Goal: Transaction & Acquisition: Book appointment/travel/reservation

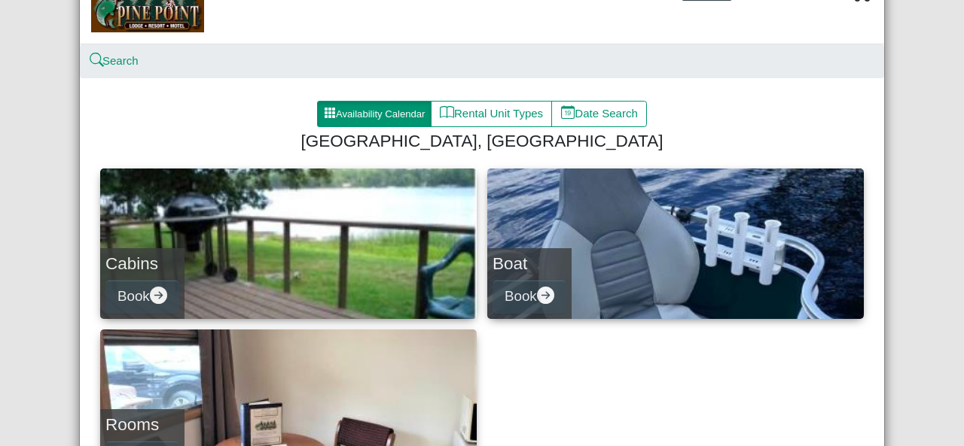
scroll to position [151, 0]
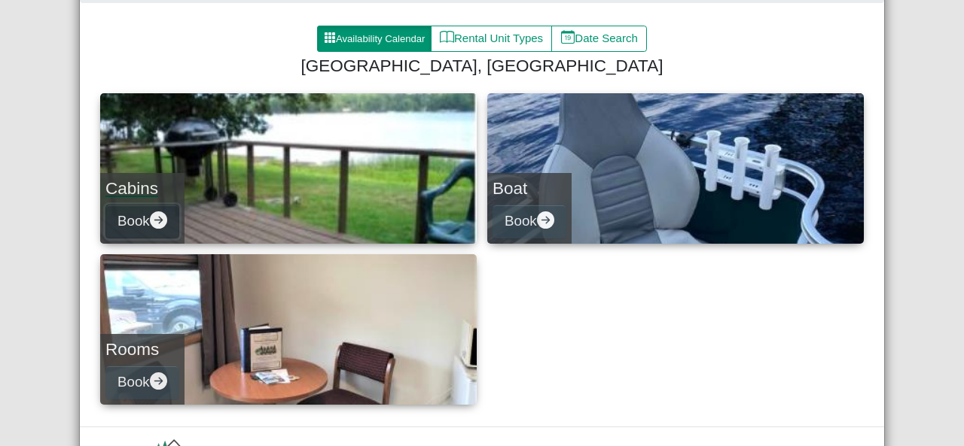
click at [157, 216] on icon "arrow right circle fill" at bounding box center [158, 220] width 17 height 17
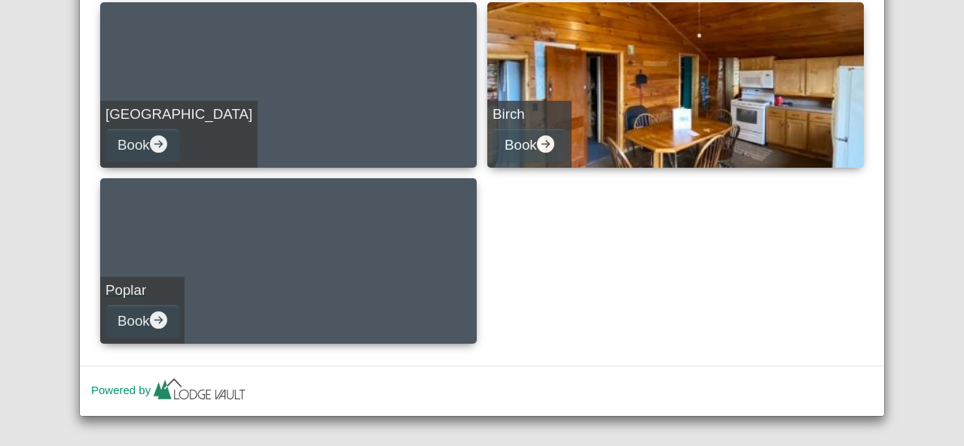
scroll to position [770, 0]
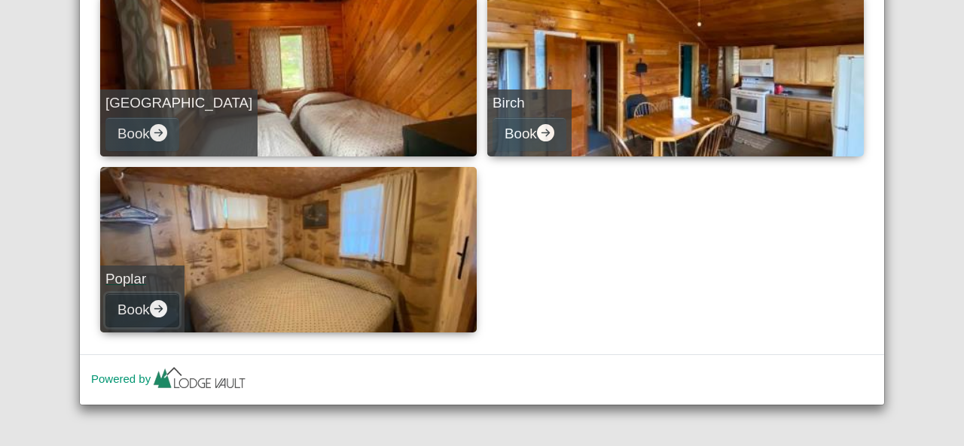
click at [153, 306] on icon "arrow right circle fill" at bounding box center [158, 308] width 17 height 17
select select "*"
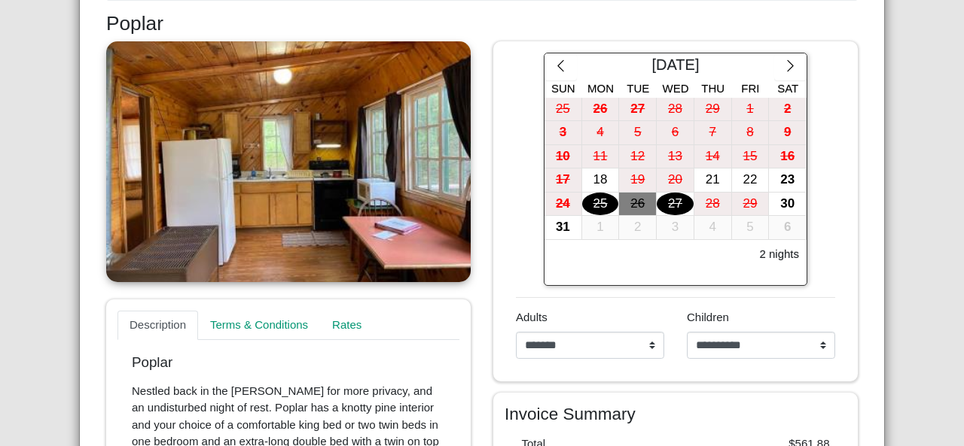
scroll to position [217, 0]
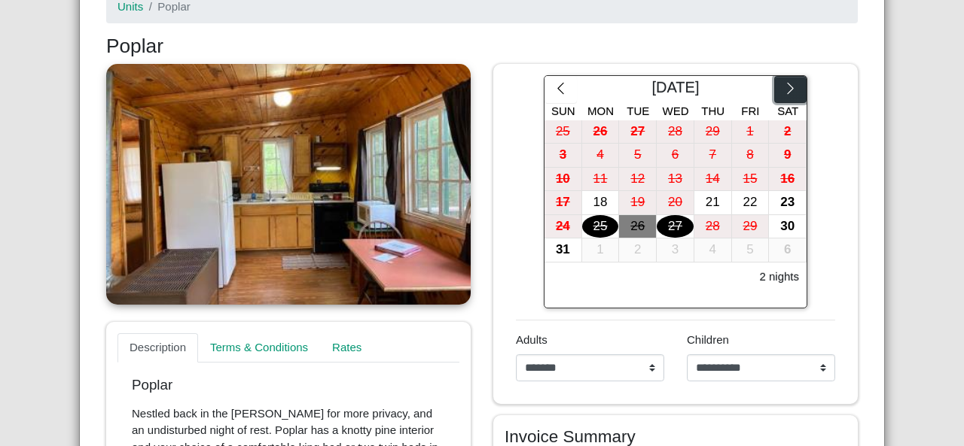
click at [784, 88] on icon "chevron right" at bounding box center [790, 88] width 14 height 14
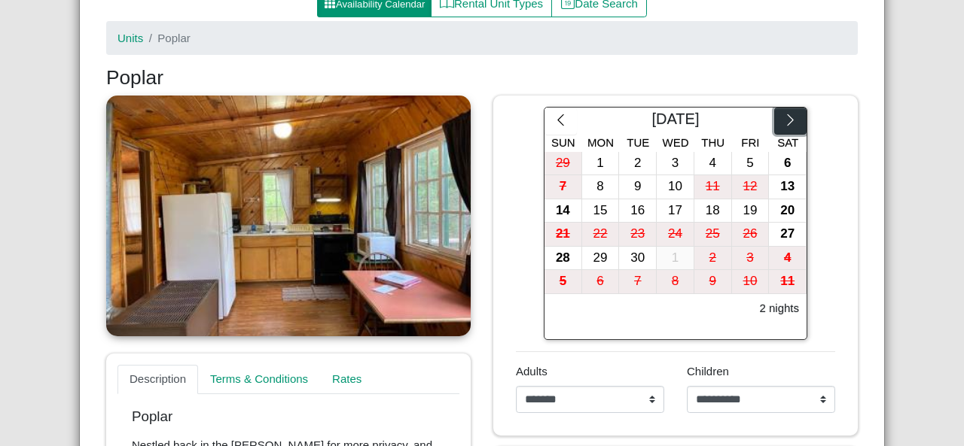
scroll to position [182, 0]
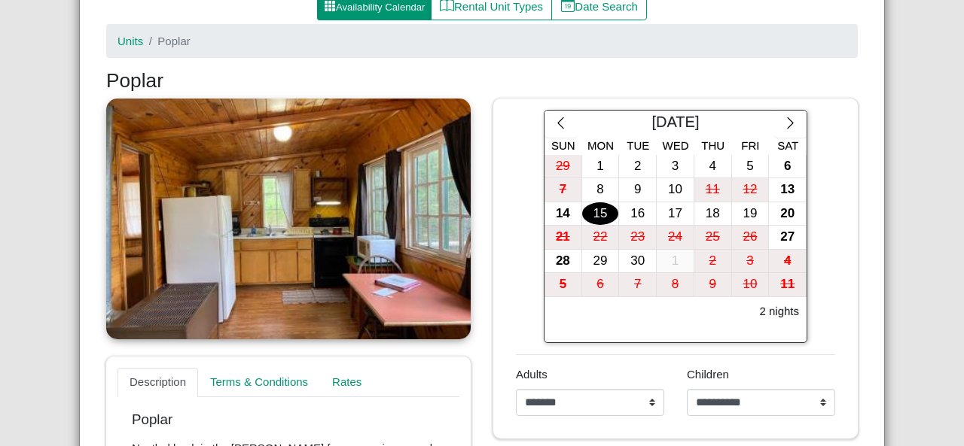
click at [600, 213] on div "15" at bounding box center [600, 214] width 37 height 23
click at [914, 187] on div "[GEOGRAPHIC_DATA], Resort & Motel Close Search Availability Calendar Rental Uni…" at bounding box center [482, 223] width 964 height 446
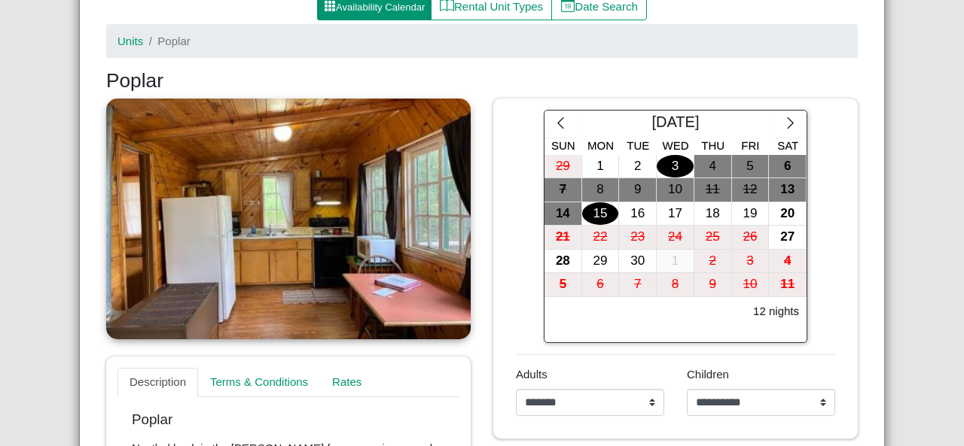
click at [663, 164] on div "3" at bounding box center [675, 166] width 37 height 23
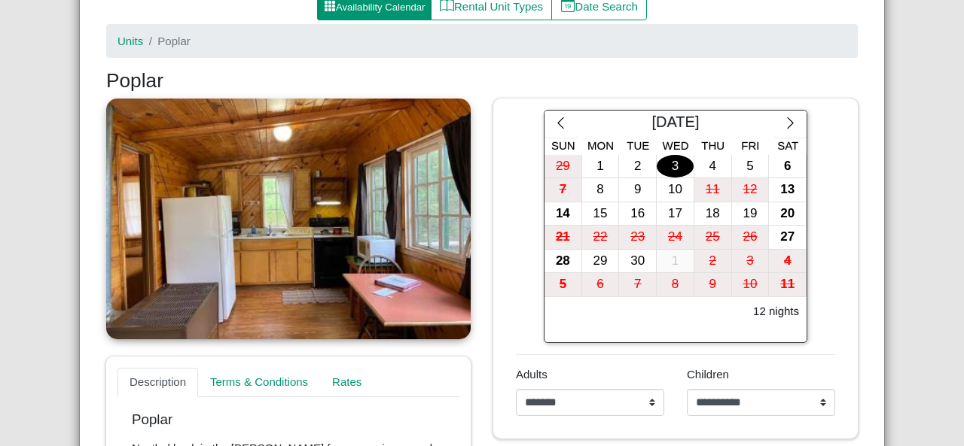
click at [676, 163] on div "3" at bounding box center [675, 166] width 37 height 23
click at [937, 206] on div "[GEOGRAPHIC_DATA], Resort & Motel Close Search Availability Calendar Rental Uni…" at bounding box center [482, 223] width 964 height 446
click at [658, 163] on div "3" at bounding box center [675, 166] width 37 height 23
click at [553, 124] on icon "chevron left" at bounding box center [560, 123] width 14 height 14
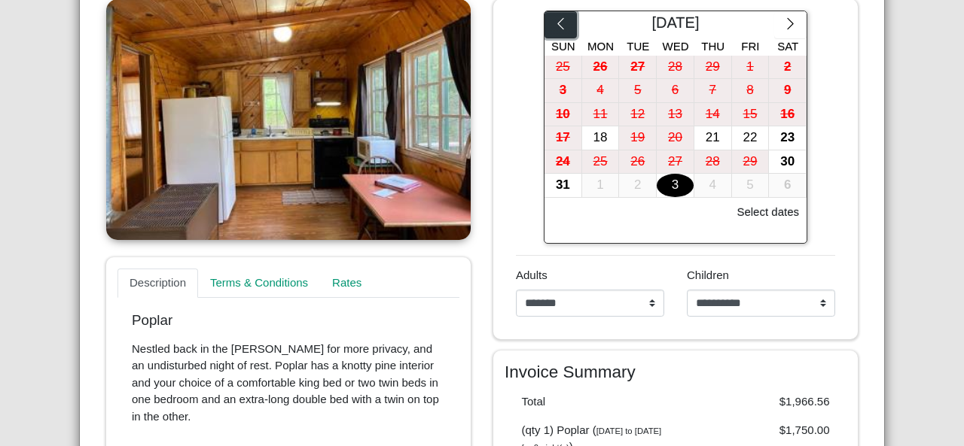
scroll to position [257, 0]
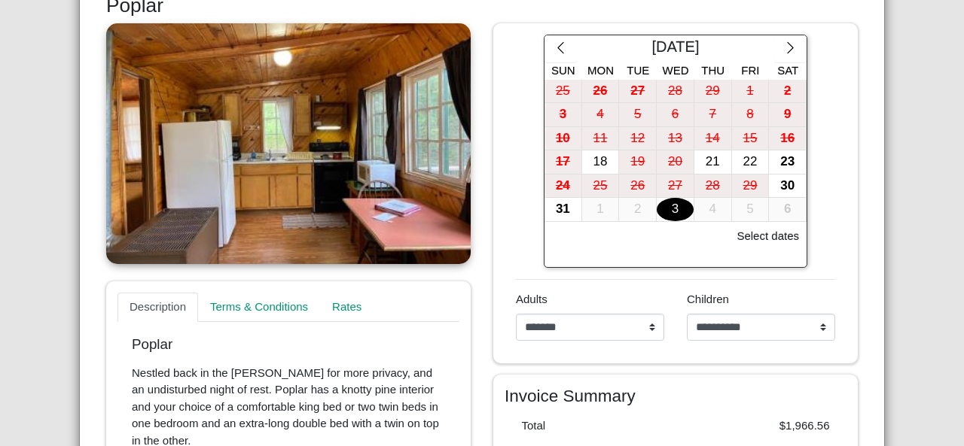
click at [638, 228] on div "Select dates" at bounding box center [675, 239] width 254 height 27
click at [768, 233] on h6 "Select dates" at bounding box center [767, 237] width 62 height 14
click at [751, 233] on h6 "Select dates" at bounding box center [767, 237] width 62 height 14
click at [589, 213] on div "1" at bounding box center [600, 209] width 37 height 23
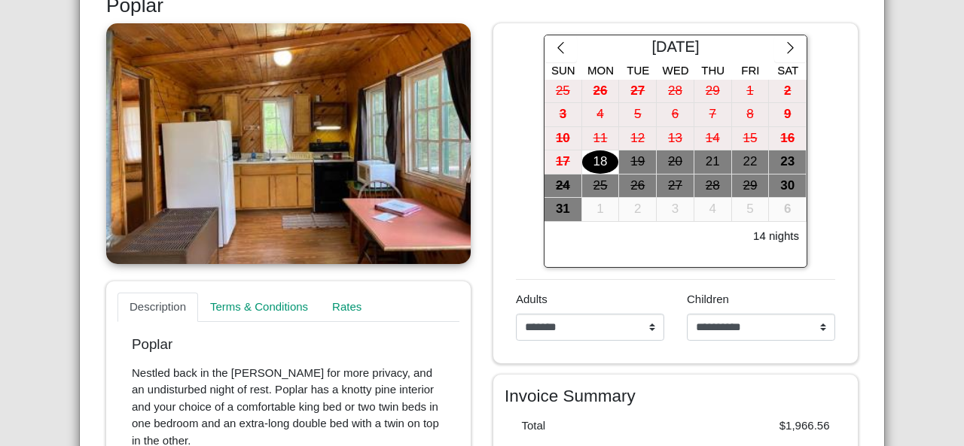
click at [595, 160] on div "18" at bounding box center [600, 162] width 37 height 23
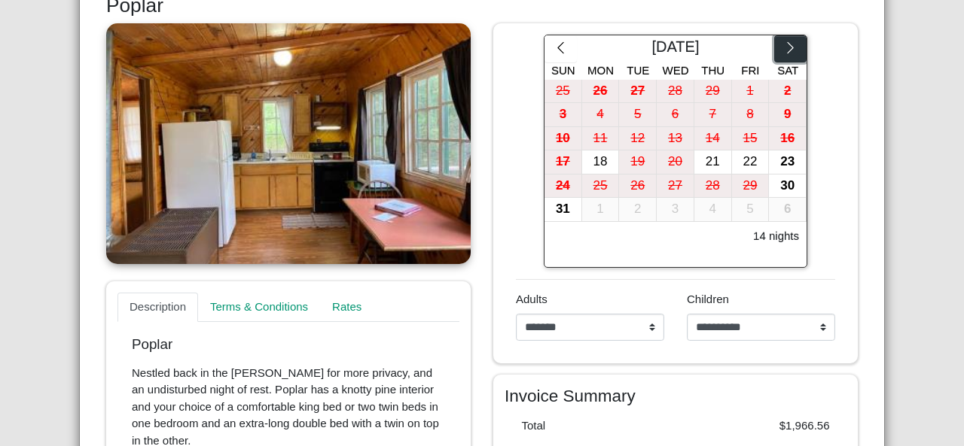
click at [786, 56] on button "button" at bounding box center [790, 48] width 32 height 27
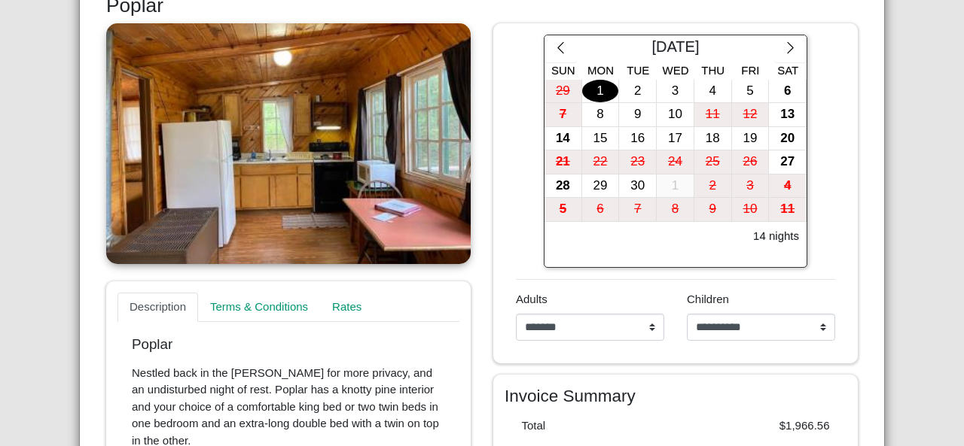
click at [586, 96] on div "1" at bounding box center [600, 91] width 37 height 23
click at [622, 92] on div "2" at bounding box center [637, 91] width 37 height 23
click at [821, 259] on div "[DATE] Sun Mon Tue Wed Thu Fri Sat 29 1 2 3 4 5 6 7 8 9 10 11 12 13 14 15 16 17…" at bounding box center [675, 151] width 342 height 233
click at [666, 86] on div "3" at bounding box center [675, 91] width 37 height 23
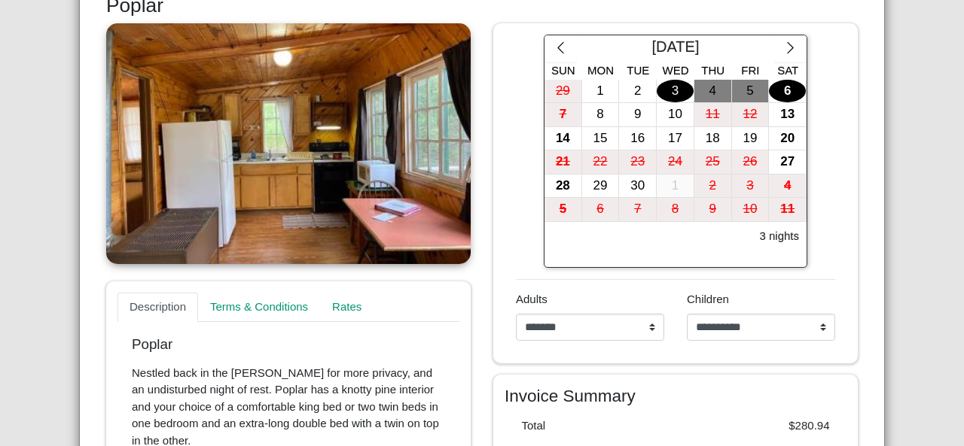
click at [785, 80] on div "6" at bounding box center [787, 91] width 37 height 23
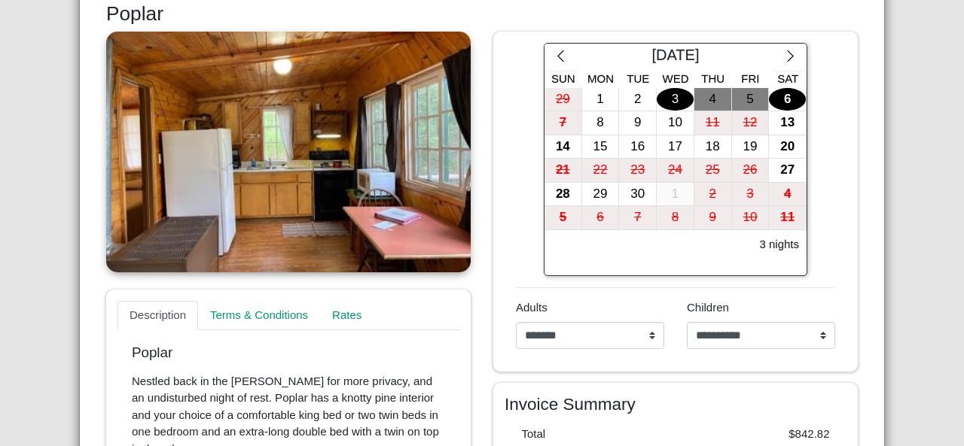
scroll to position [244, 0]
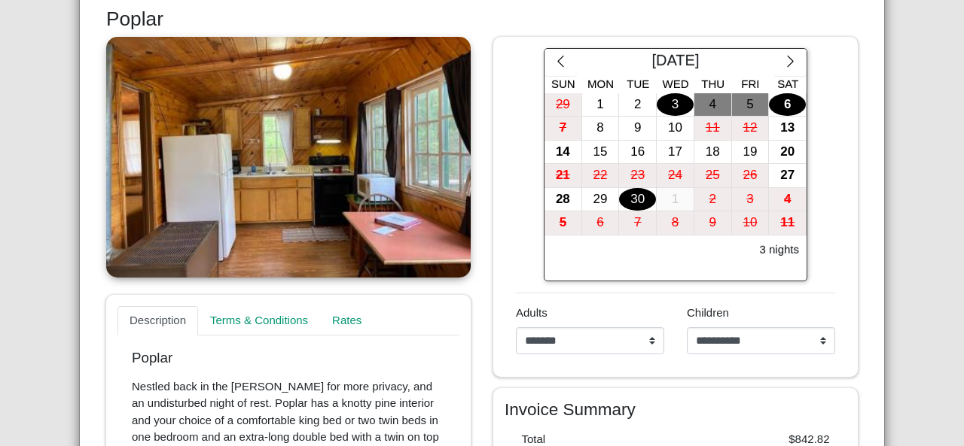
click at [640, 200] on div "30" at bounding box center [637, 199] width 37 height 23
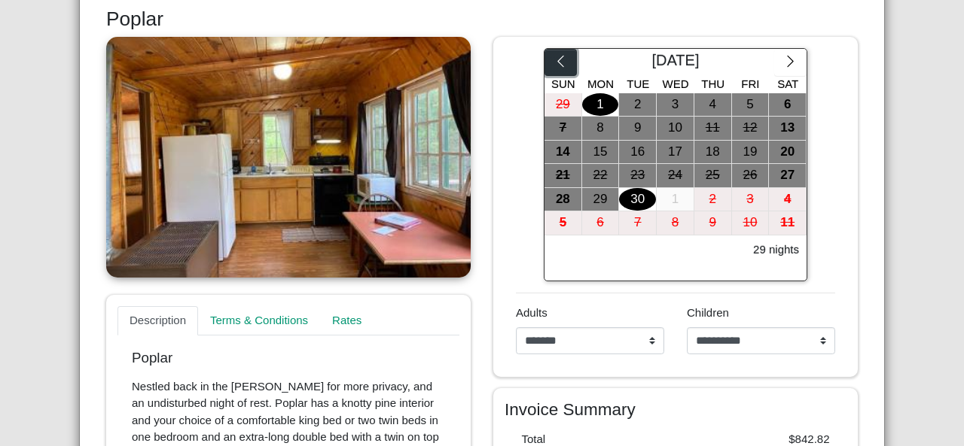
click at [558, 62] on icon "chevron left" at bounding box center [560, 61] width 14 height 14
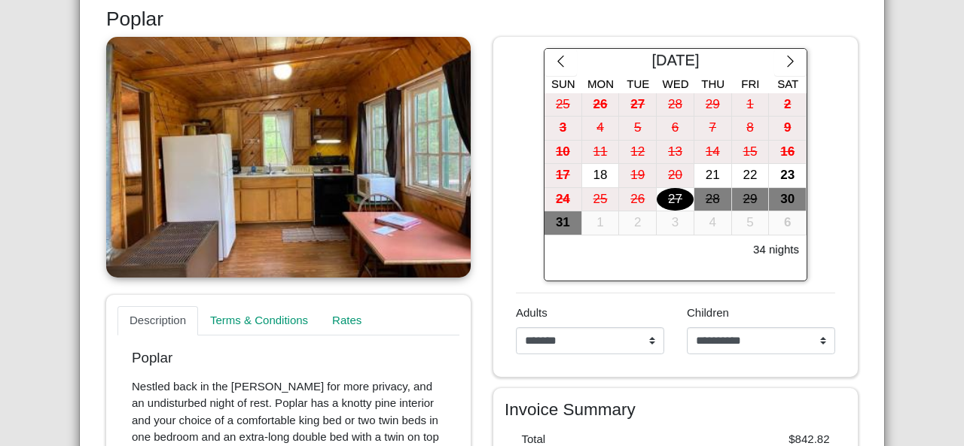
click at [696, 249] on div "34 nights" at bounding box center [675, 252] width 254 height 27
click at [791, 202] on div "30" at bounding box center [787, 199] width 37 height 23
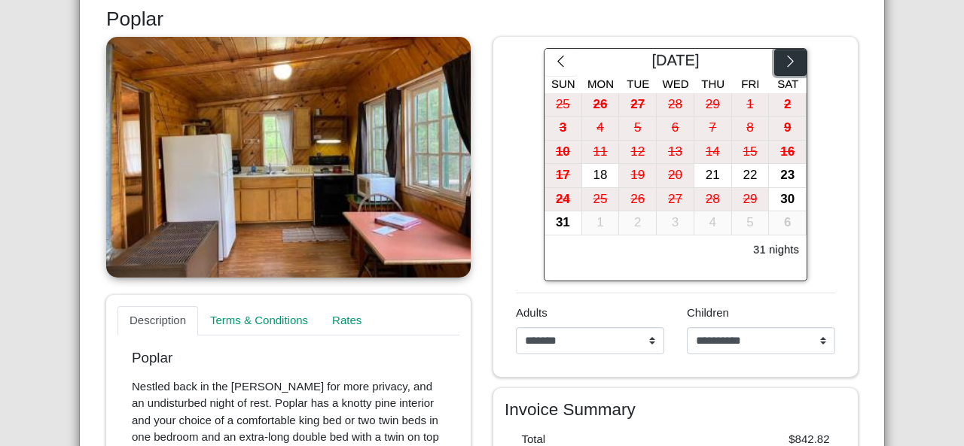
click at [788, 64] on icon "chevron right" at bounding box center [790, 61] width 14 height 14
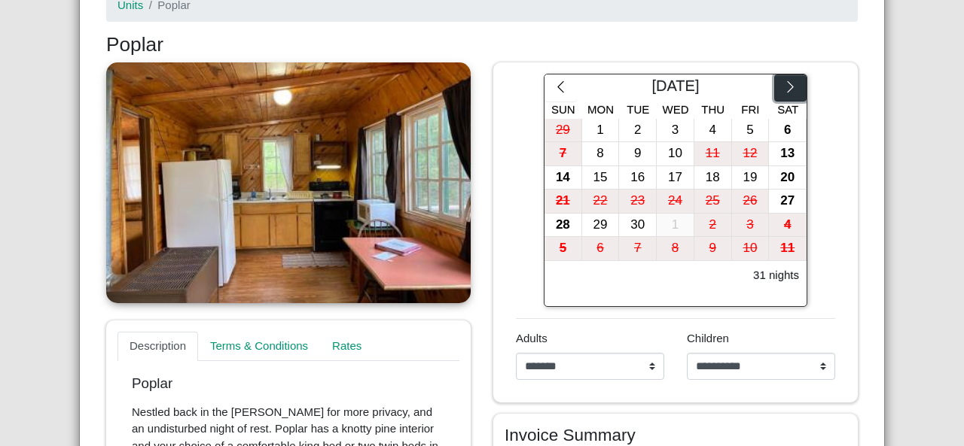
scroll to position [0, 0]
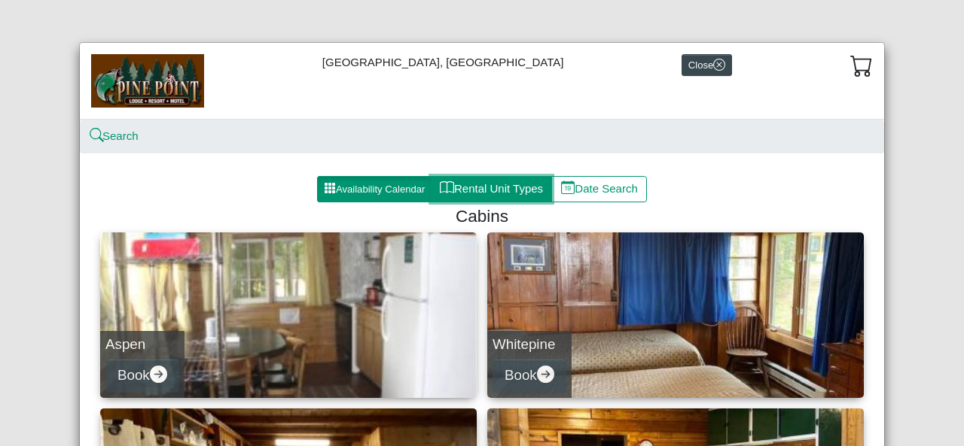
click at [503, 190] on button "Rental Unit Types" at bounding box center [491, 189] width 121 height 27
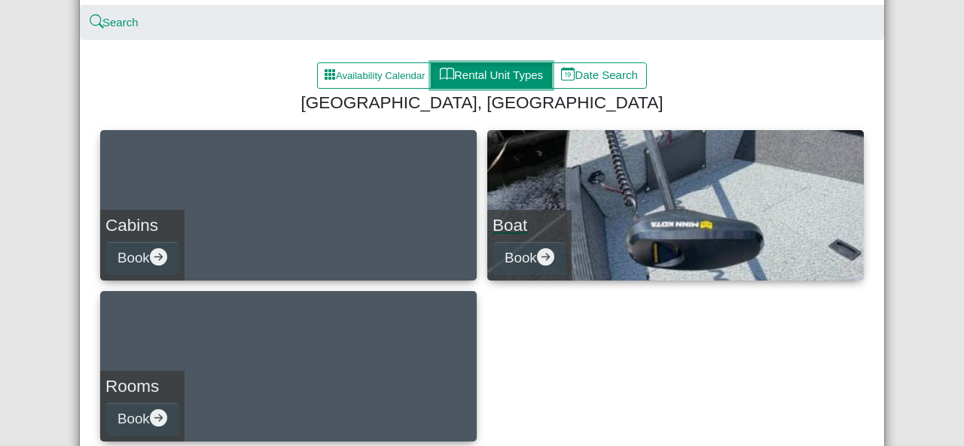
scroll to position [151, 0]
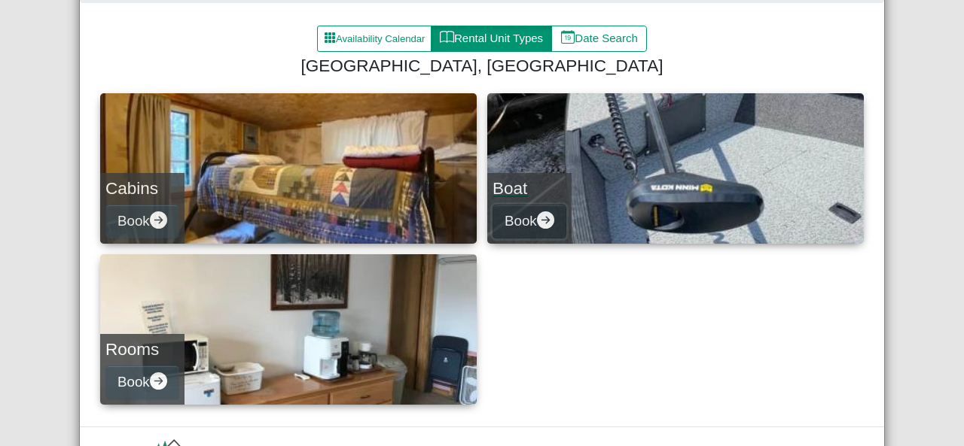
click at [541, 222] on icon "arrow right circle fill" at bounding box center [545, 220] width 17 height 17
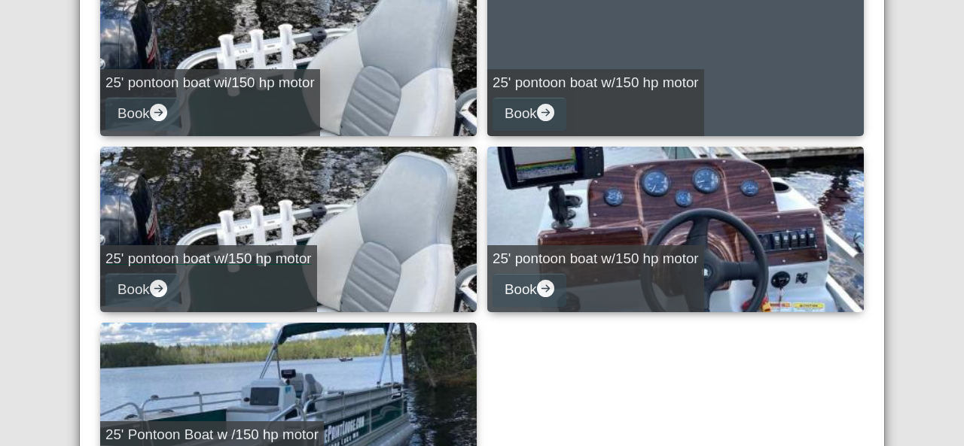
scroll to position [1054, 0]
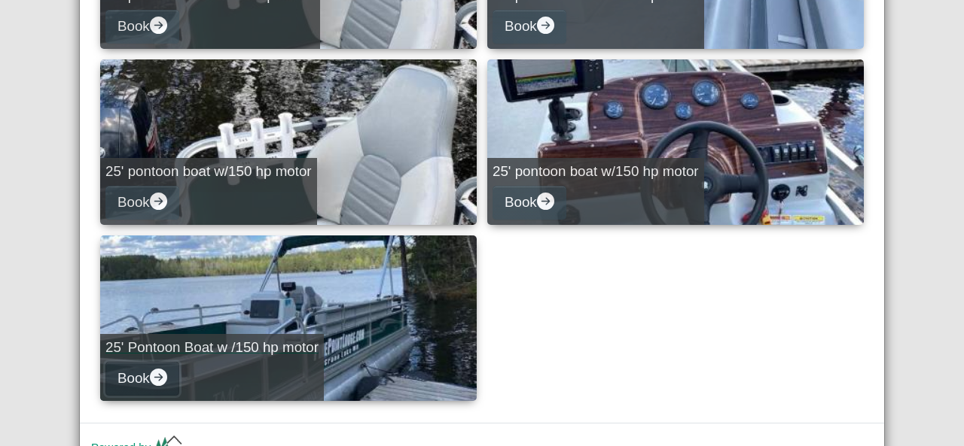
click at [152, 371] on icon "arrow right circle fill" at bounding box center [158, 377] width 17 height 17
select select "*"
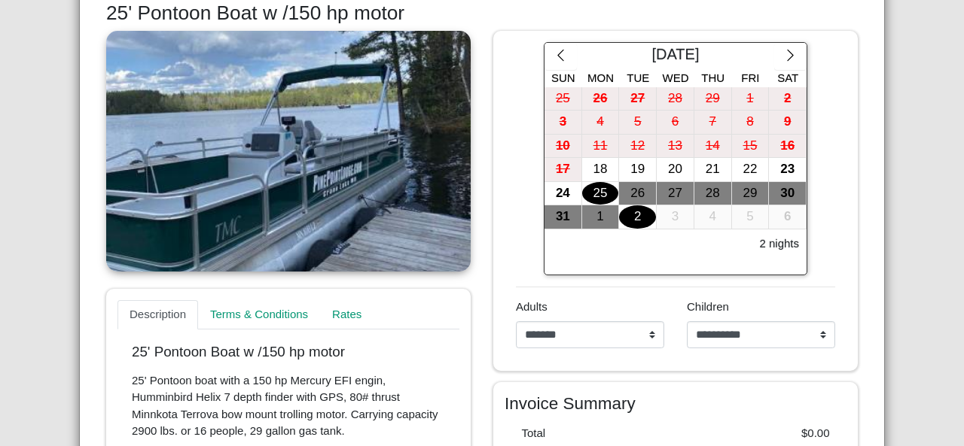
scroll to position [230, 0]
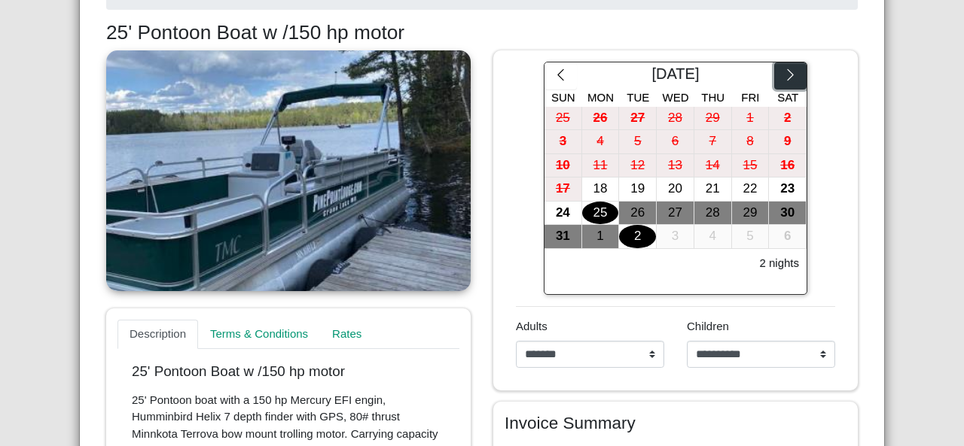
click at [784, 79] on icon "chevron right" at bounding box center [790, 75] width 14 height 14
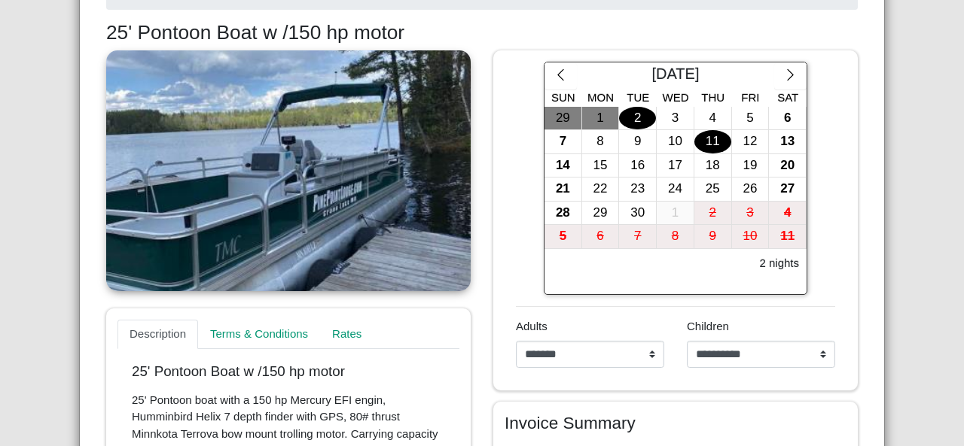
click at [699, 140] on div "11" at bounding box center [712, 141] width 37 height 23
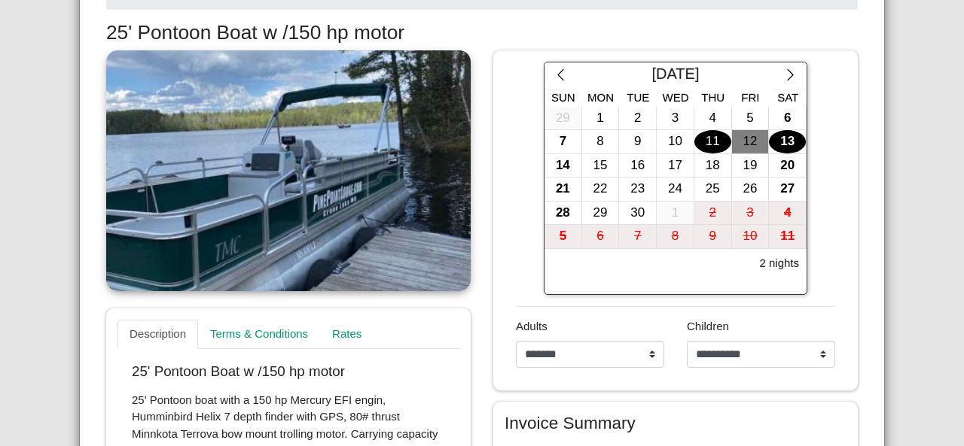
click at [769, 133] on div "13" at bounding box center [787, 141] width 37 height 23
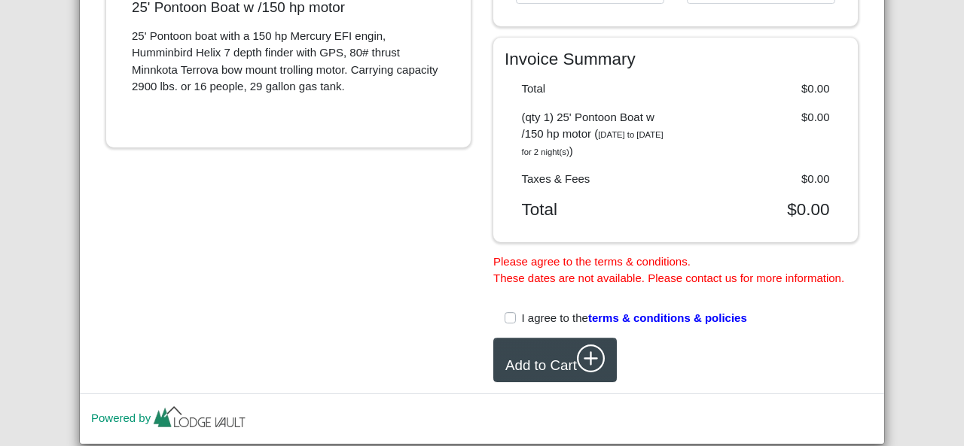
scroll to position [607, 0]
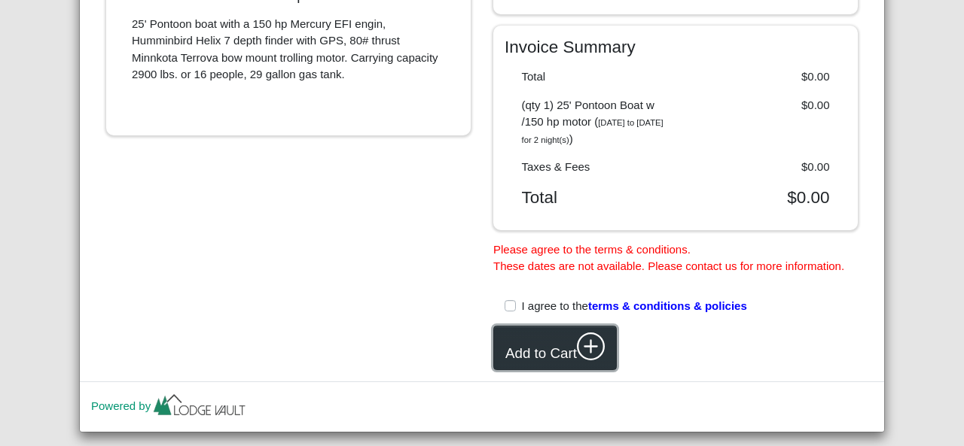
click at [581, 358] on icon "plus circle" at bounding box center [591, 347] width 29 height 29
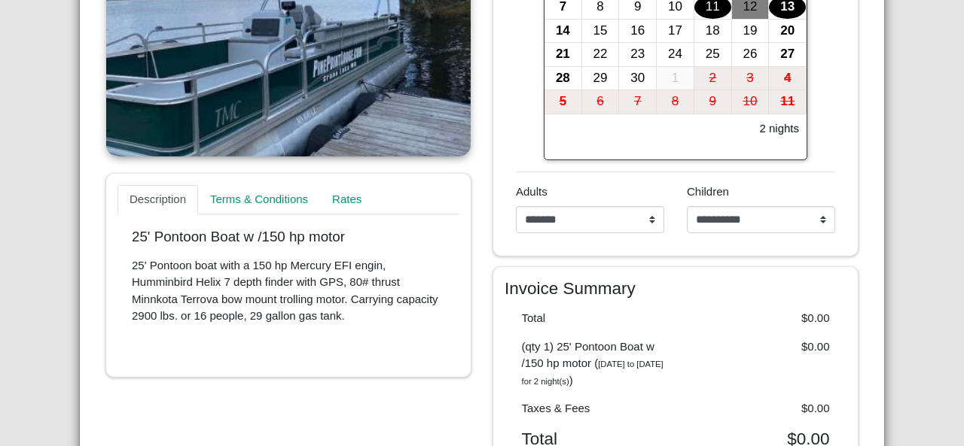
scroll to position [80, 0]
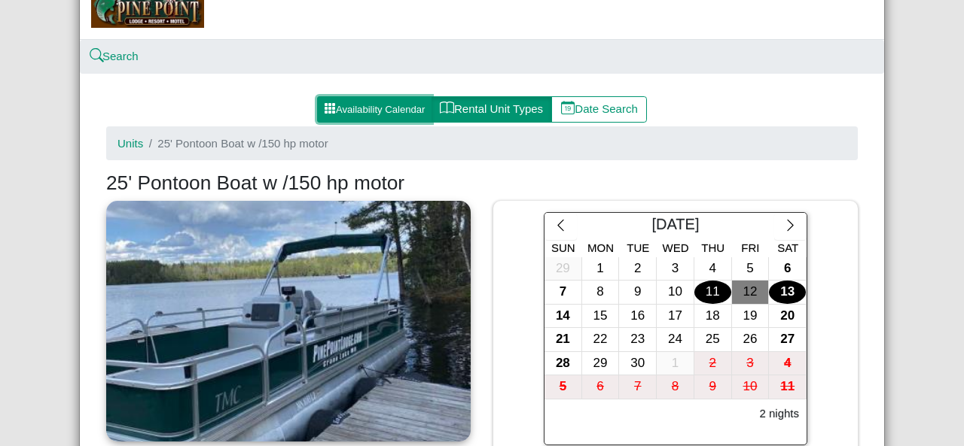
click at [360, 114] on button "Availability Calendar" at bounding box center [374, 109] width 114 height 27
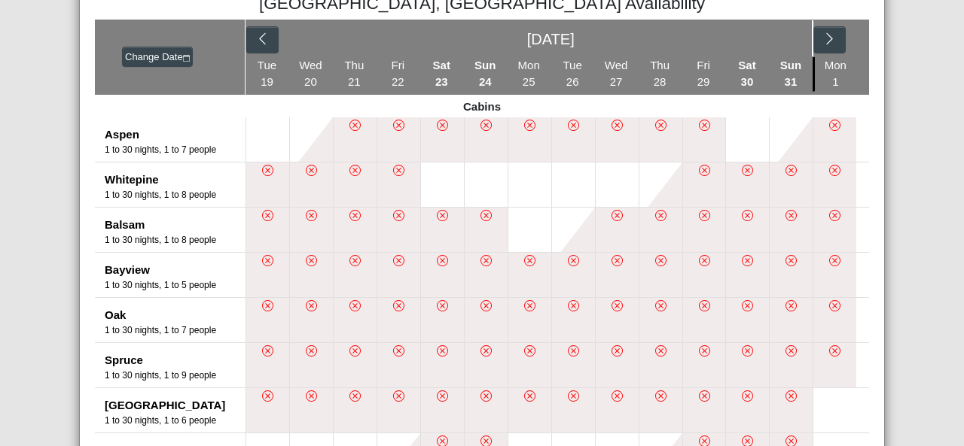
scroll to position [151, 0]
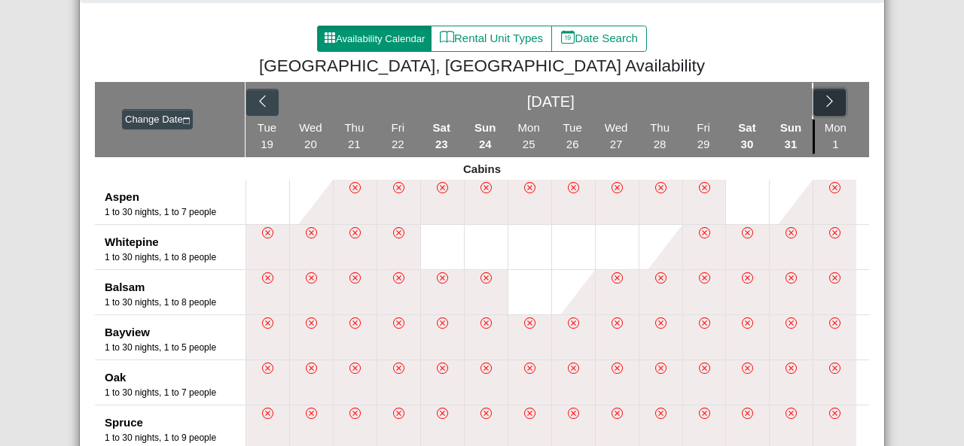
click at [823, 103] on icon "chevron right" at bounding box center [829, 101] width 14 height 14
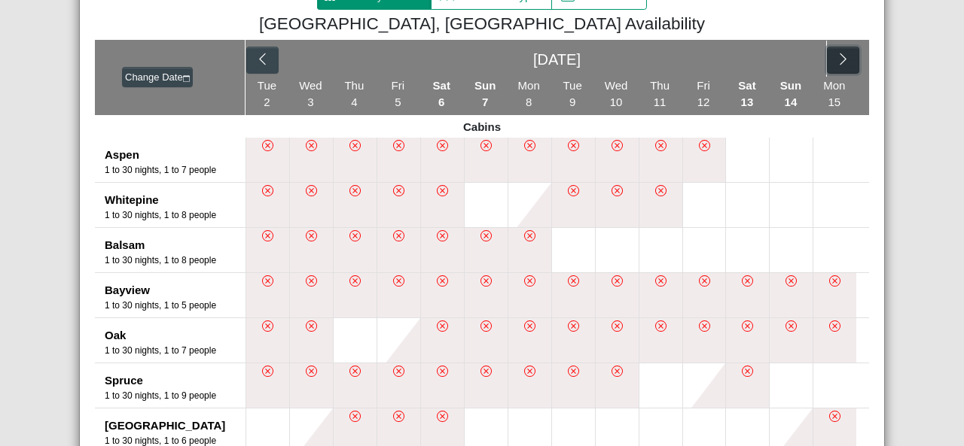
scroll to position [226, 0]
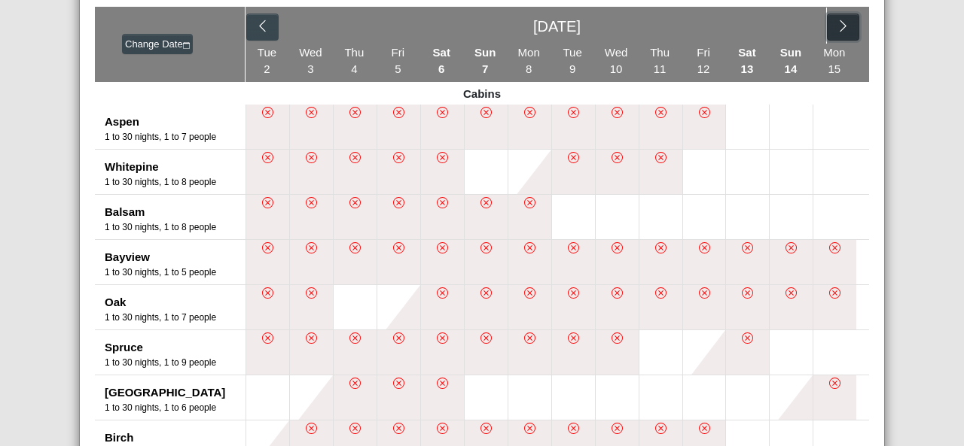
click at [836, 20] on icon "chevron right" at bounding box center [843, 26] width 14 height 14
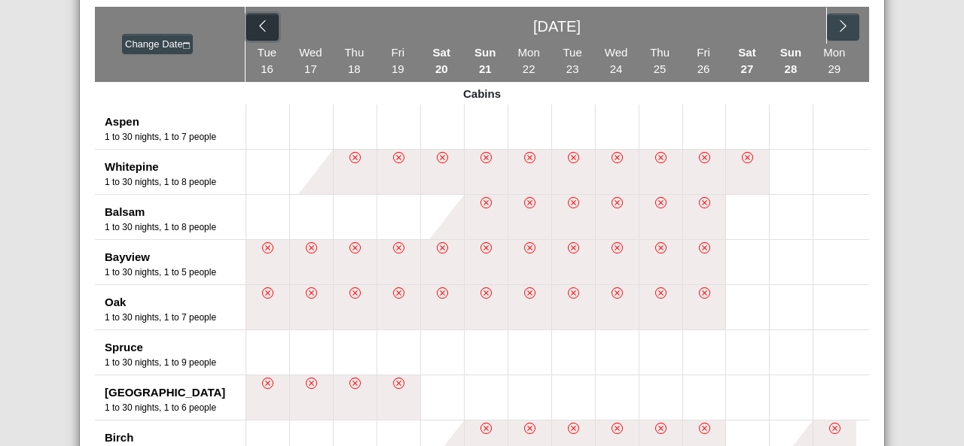
click at [246, 23] on button "button" at bounding box center [262, 27] width 32 height 27
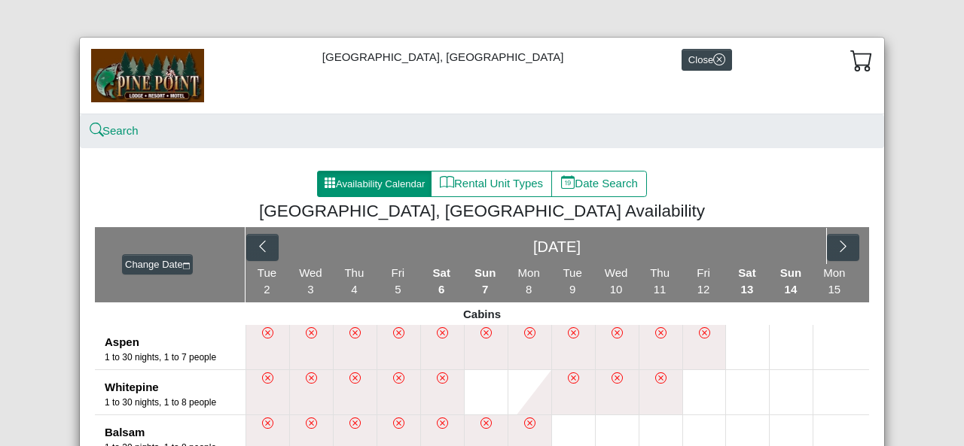
scroll to position [0, 0]
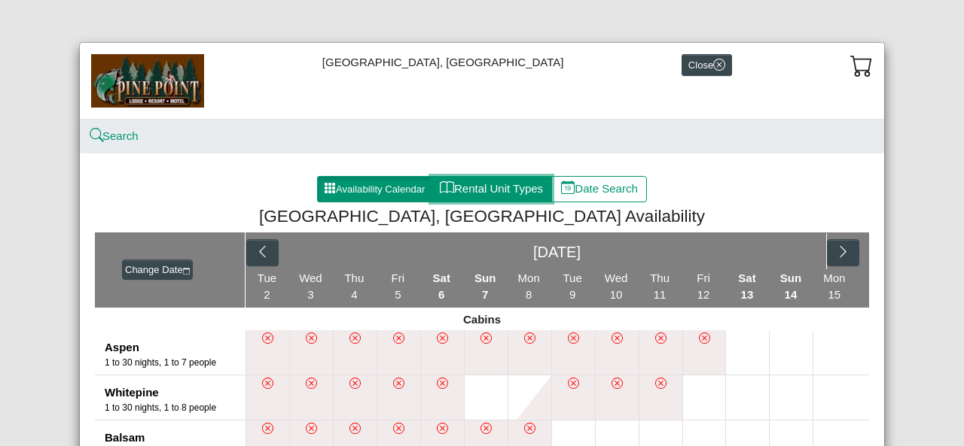
click at [492, 191] on button "Rental Unit Types" at bounding box center [491, 189] width 121 height 27
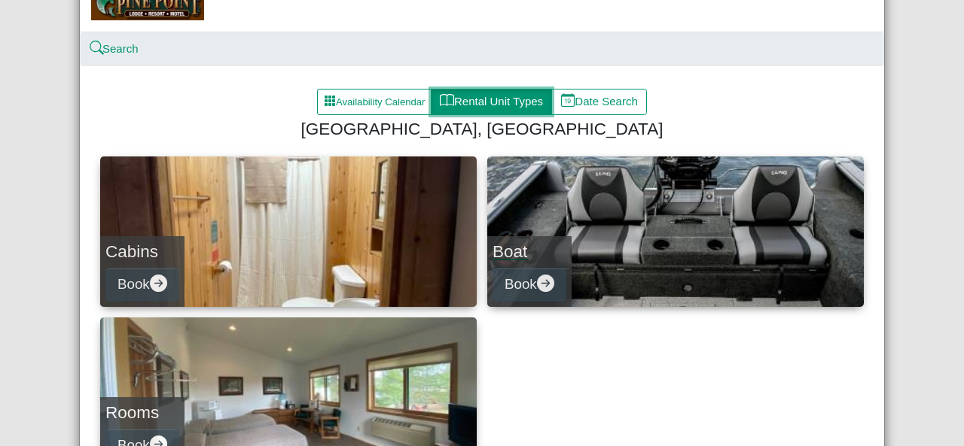
scroll to position [151, 0]
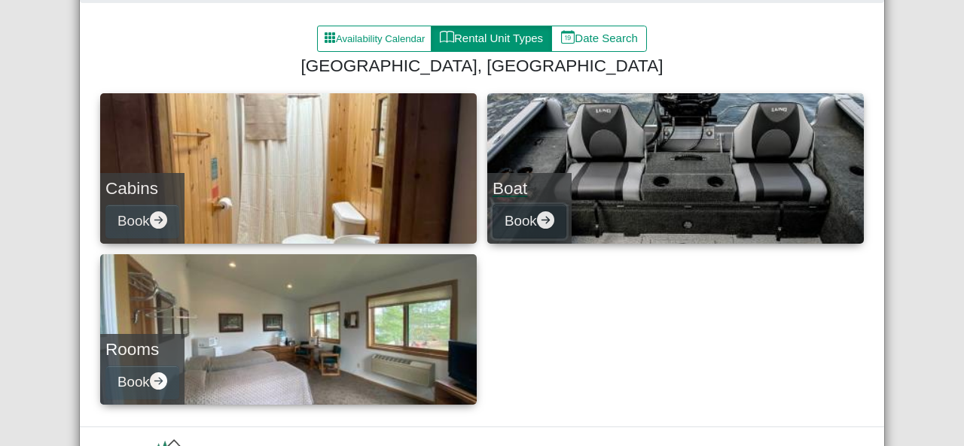
click at [550, 218] on icon "arrow right circle fill" at bounding box center [545, 220] width 17 height 17
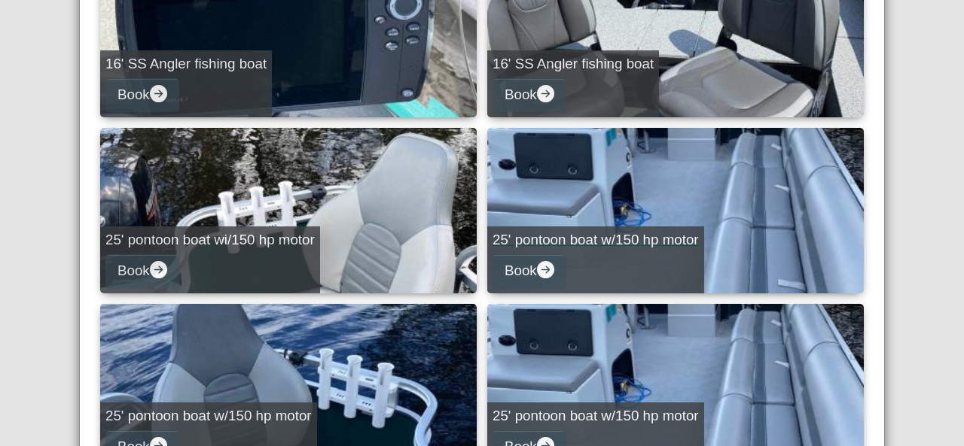
scroll to position [828, 0]
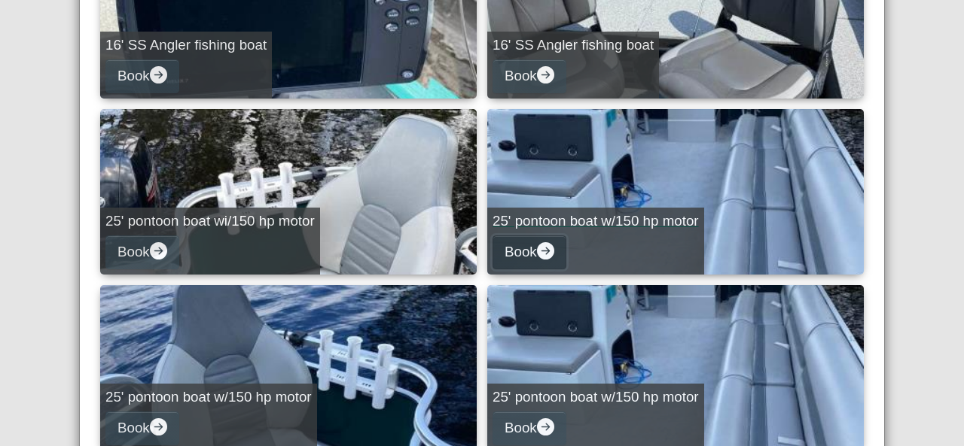
click at [541, 249] on icon "arrow right circle fill" at bounding box center [545, 250] width 17 height 17
select select "*"
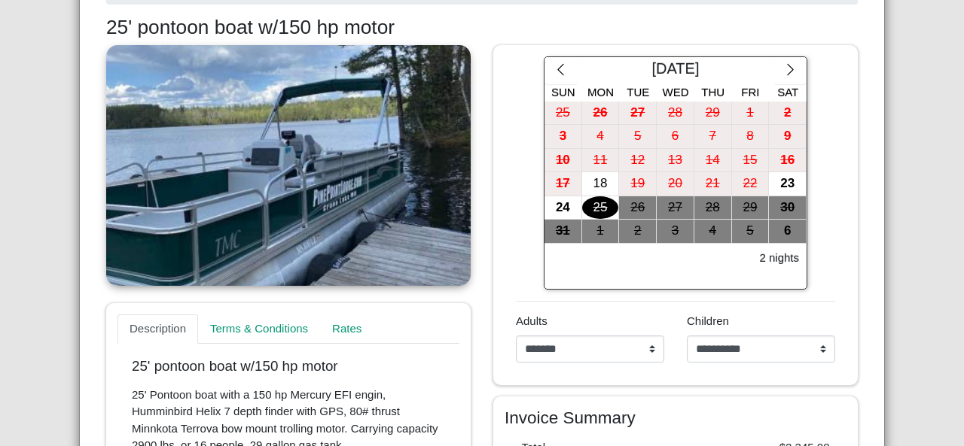
scroll to position [214, 0]
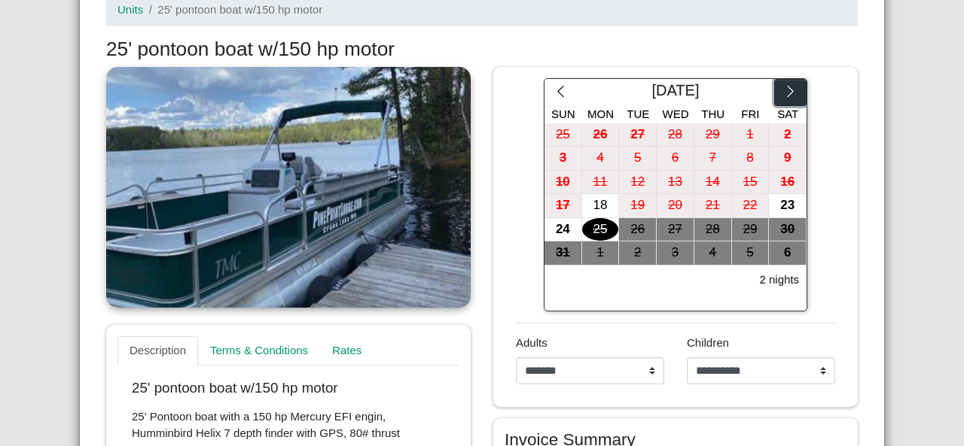
click at [780, 99] on button "button" at bounding box center [790, 92] width 32 height 27
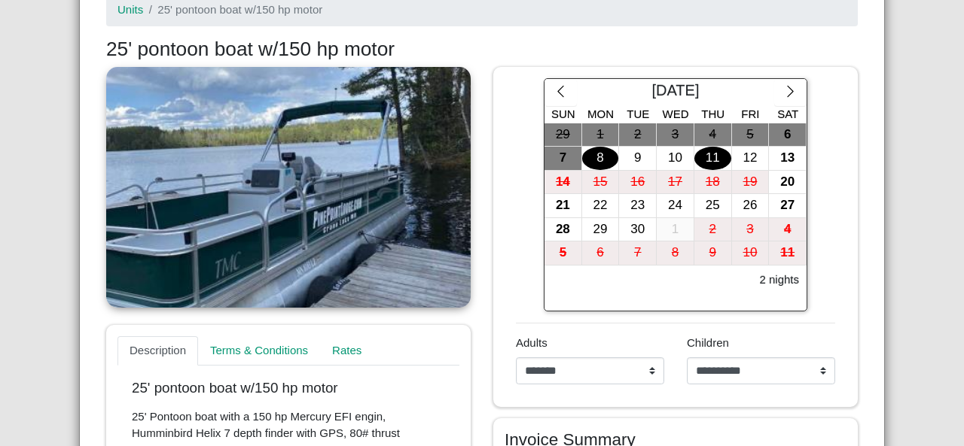
click at [696, 156] on div "11" at bounding box center [712, 158] width 37 height 23
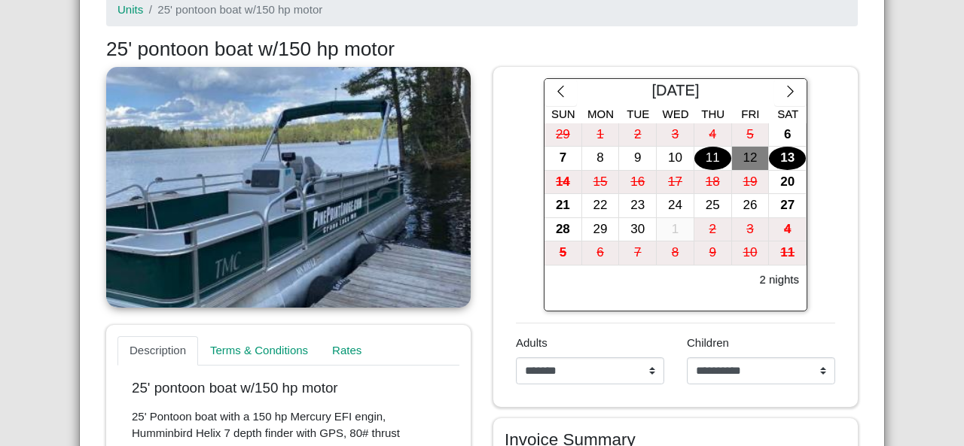
click at [771, 154] on div "13" at bounding box center [787, 158] width 37 height 23
click at [673, 160] on div "10" at bounding box center [675, 158] width 37 height 23
click at [772, 157] on div "13" at bounding box center [787, 158] width 37 height 23
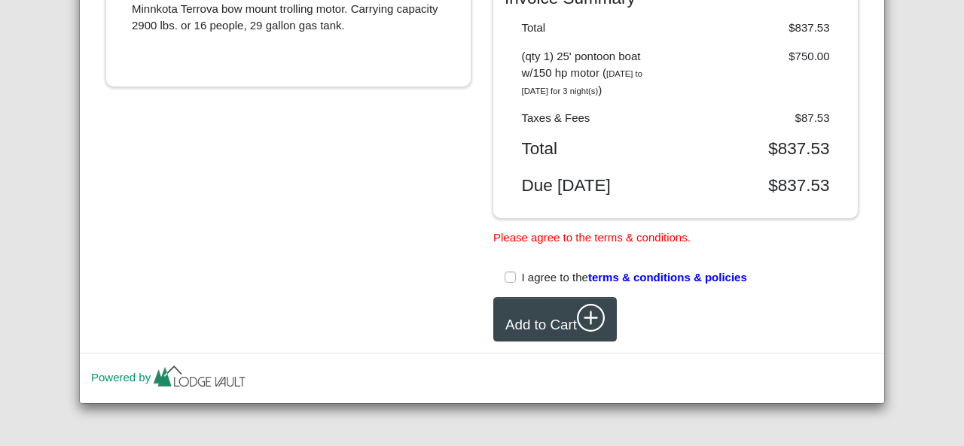
scroll to position [669, 0]
click at [522, 279] on label "I agree to the terms & conditions & policies" at bounding box center [634, 278] width 225 height 17
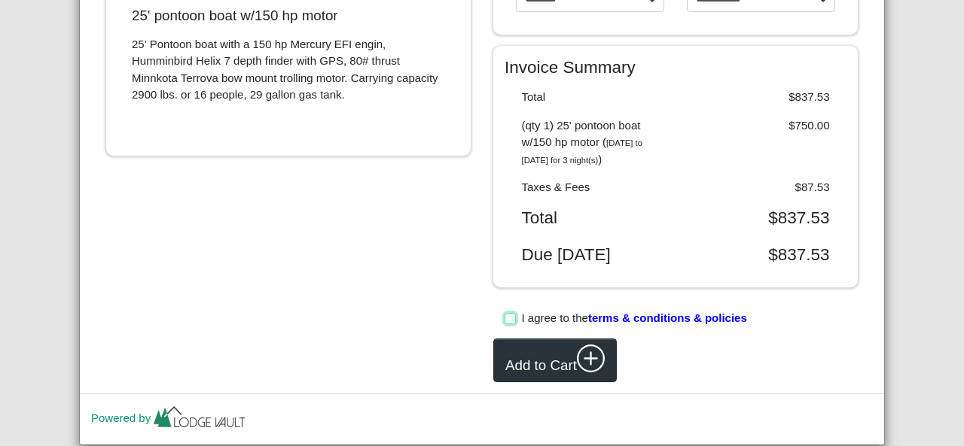
scroll to position [565, 0]
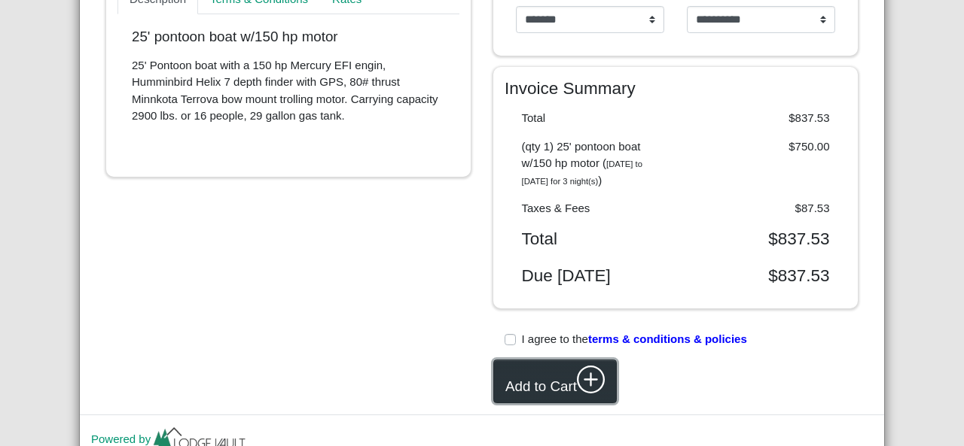
click at [541, 388] on button "Add to Cart" at bounding box center [554, 382] width 123 height 44
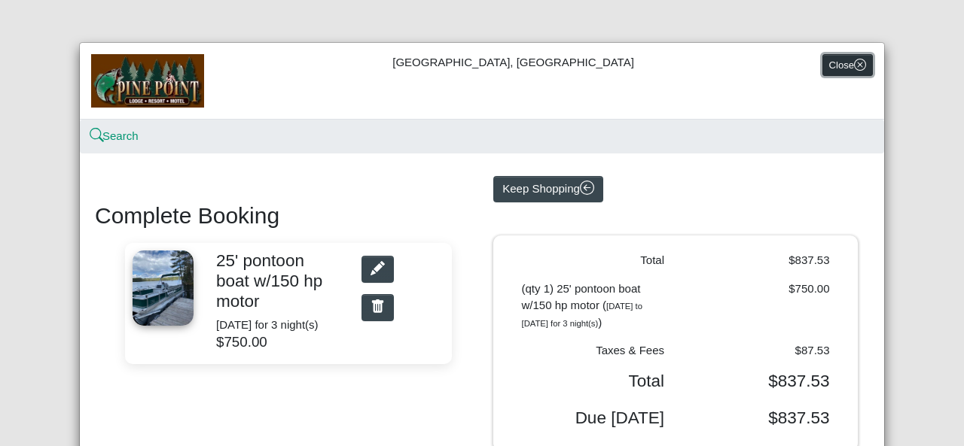
click at [833, 59] on button "Close" at bounding box center [847, 65] width 50 height 22
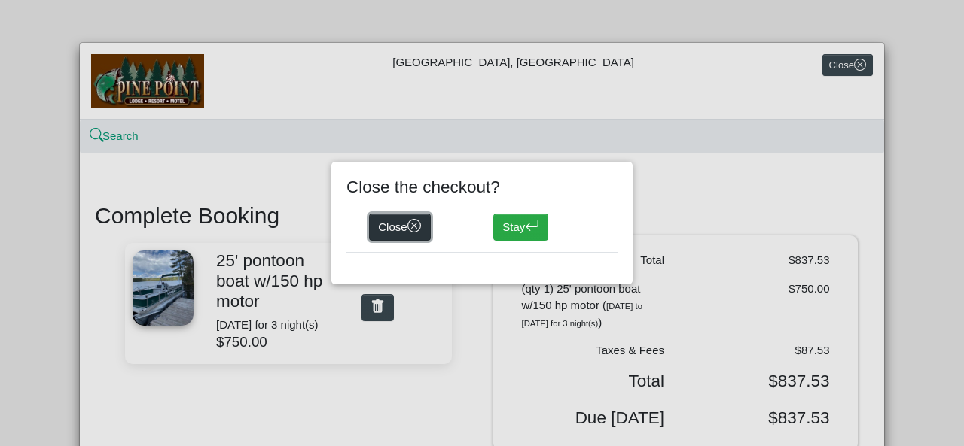
click at [395, 233] on button "Close" at bounding box center [400, 227] width 62 height 27
